Goal: Book appointment/travel/reservation

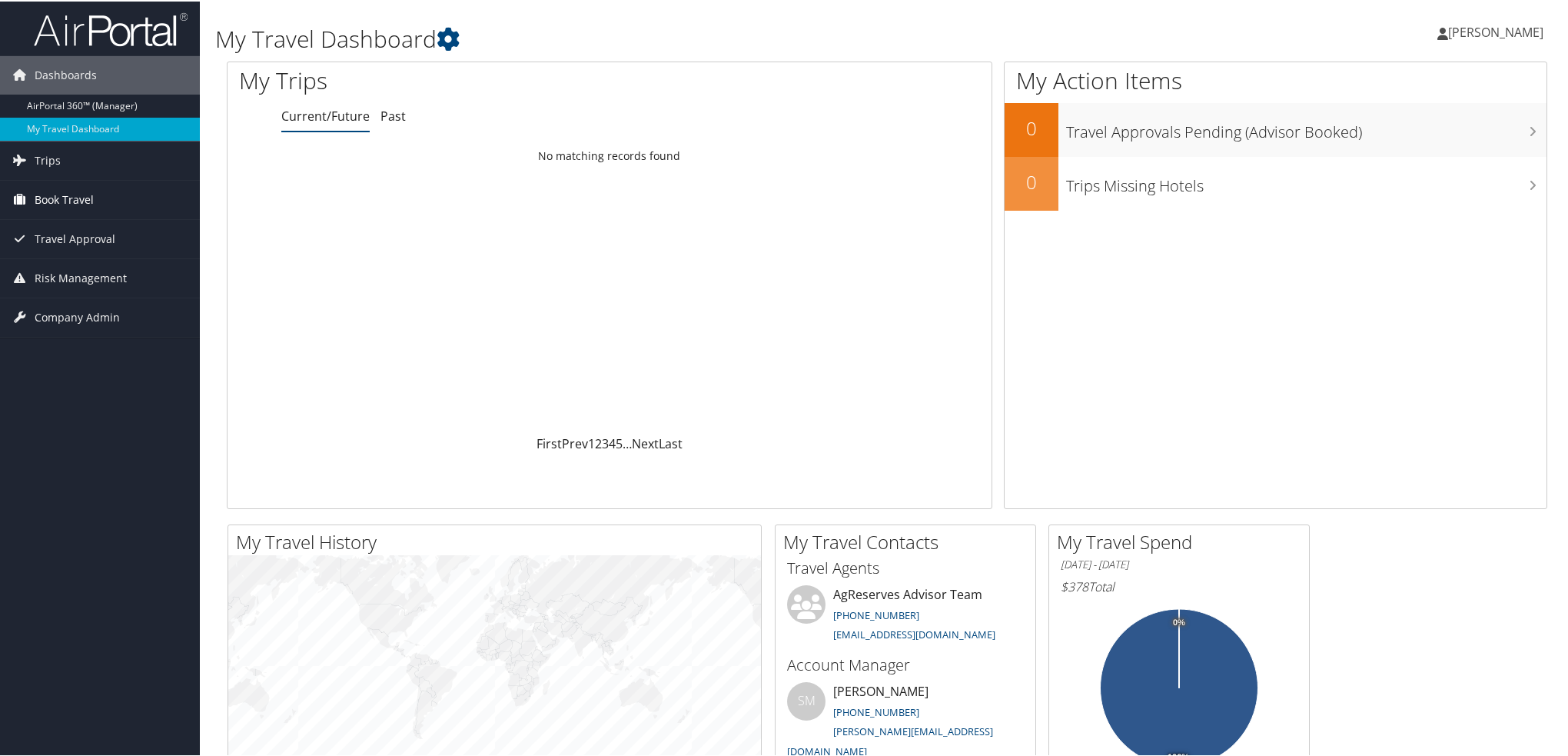
click at [60, 197] on span "Book Travel" at bounding box center [65, 198] width 60 height 38
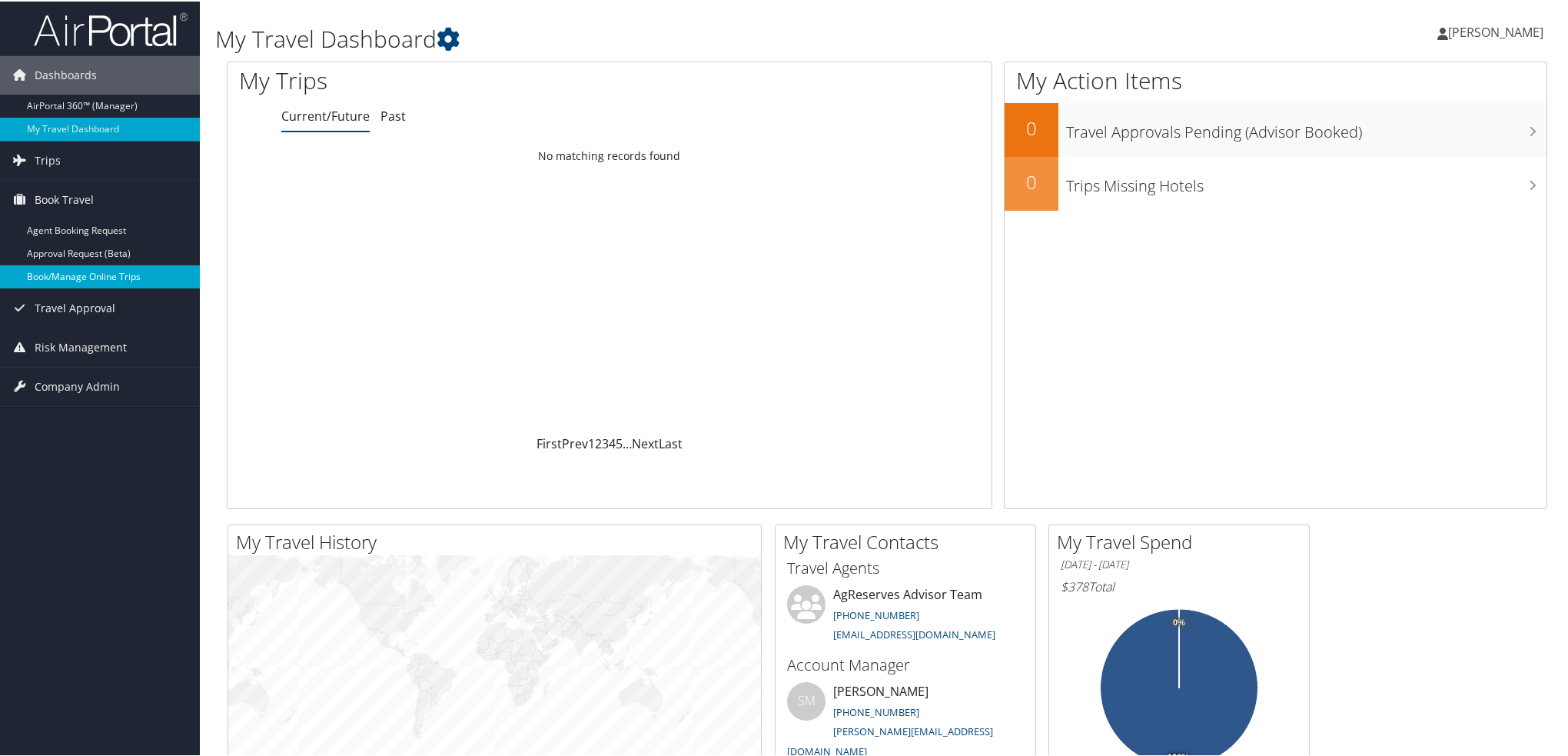
click at [79, 269] on link "Book/Manage Online Trips" at bounding box center [99, 275] width 200 height 23
